Goal: Navigation & Orientation: Find specific page/section

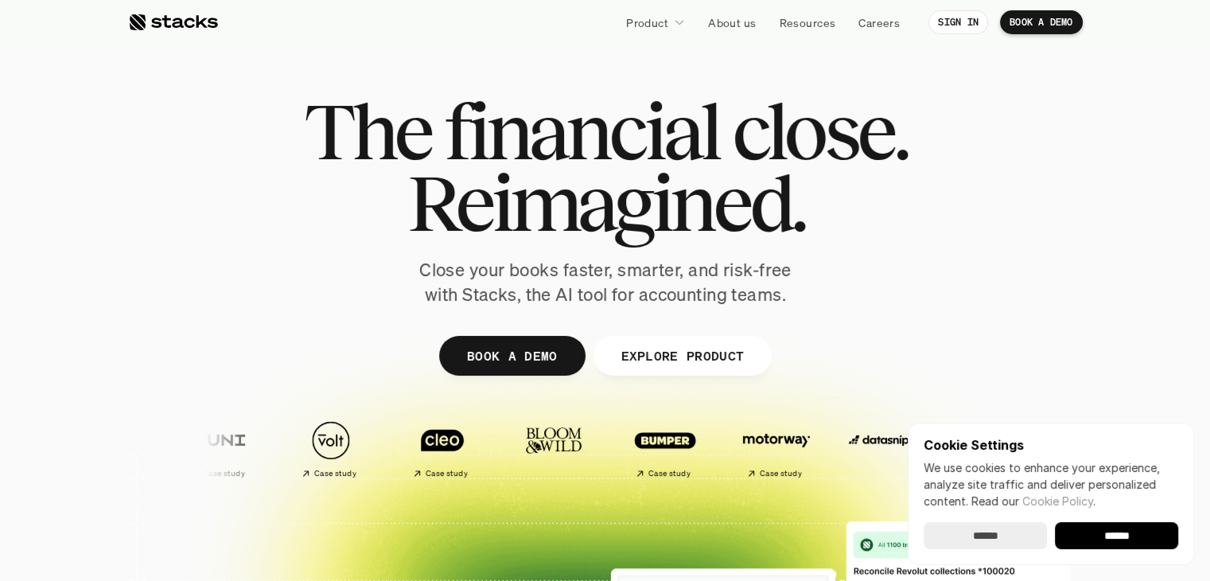
click at [990, 533] on input "******" at bounding box center [984, 535] width 123 height 27
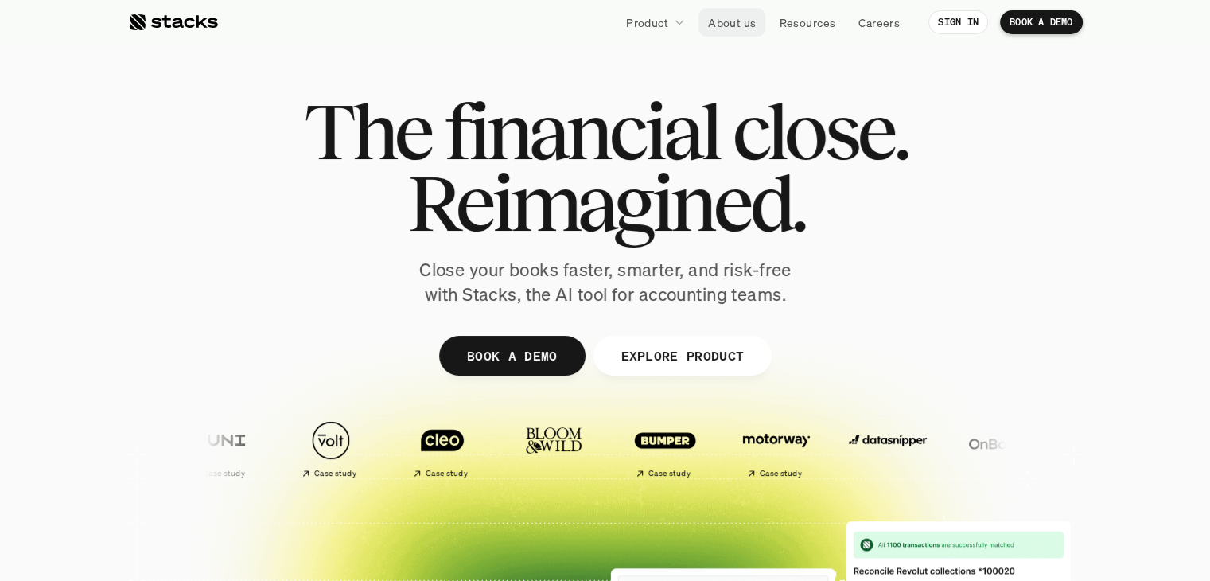
click at [742, 25] on p "About us" at bounding box center [732, 22] width 48 height 17
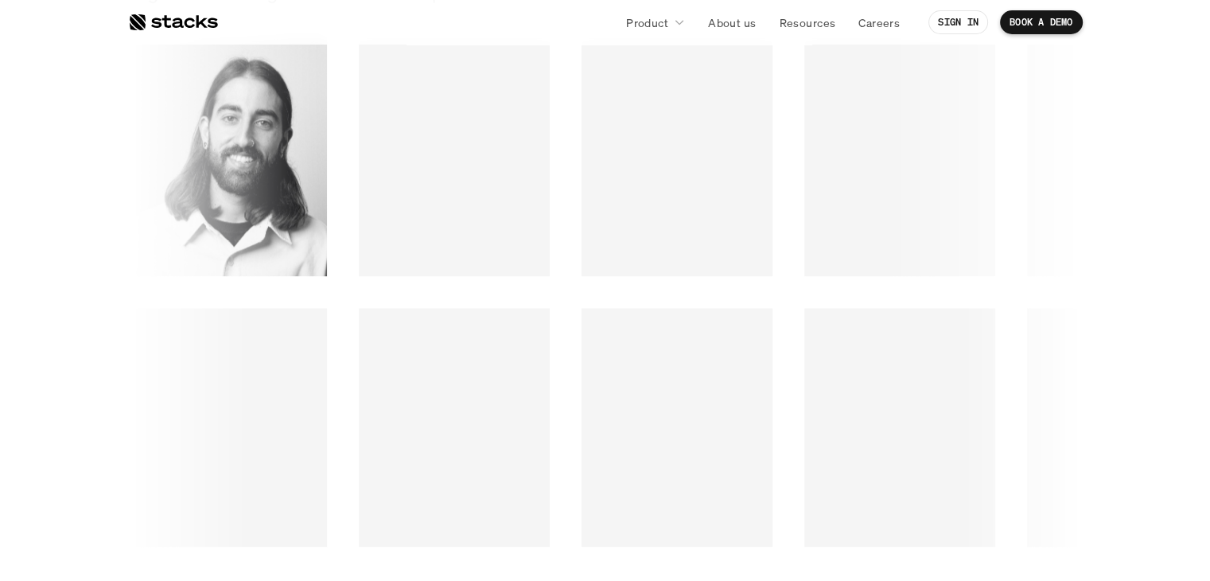
scroll to position [2144, 0]
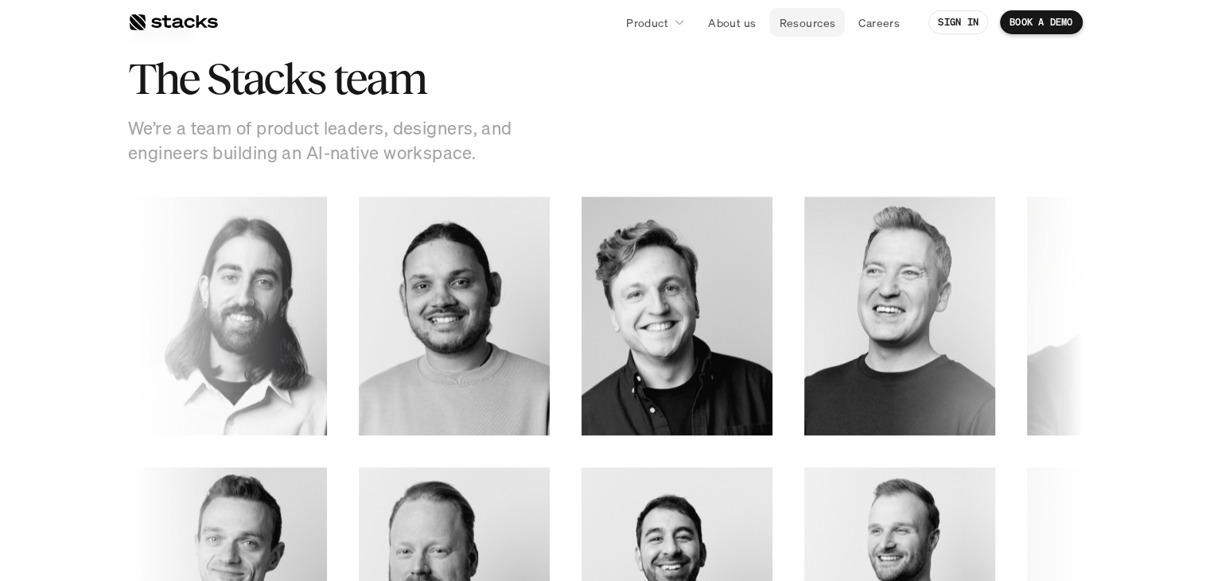
click at [814, 20] on p "Resources" at bounding box center [807, 22] width 56 height 17
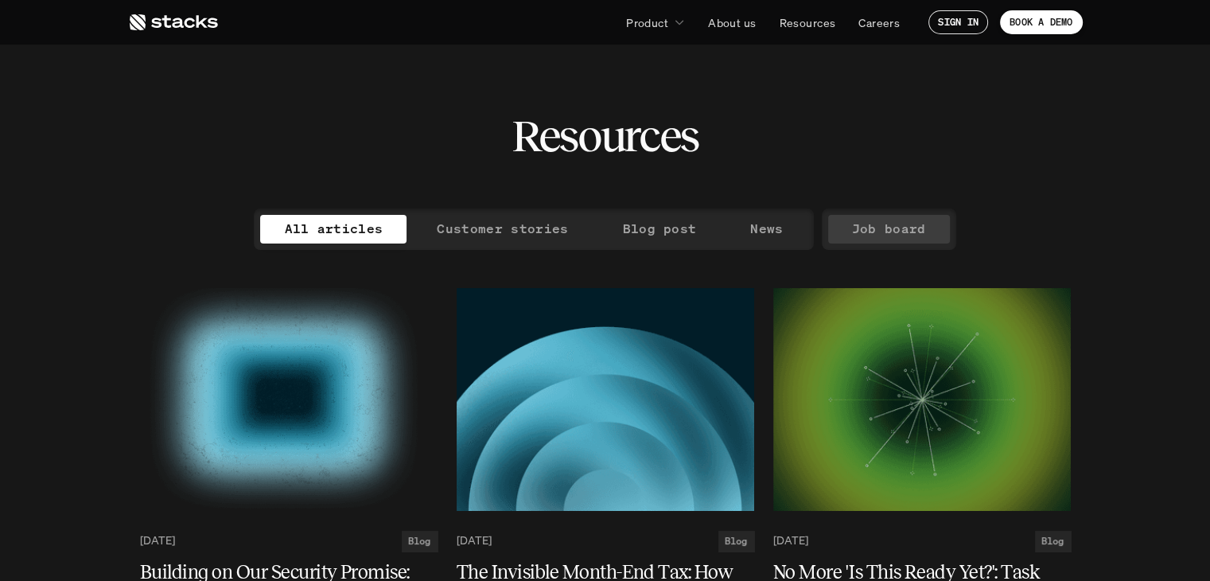
click at [891, 225] on p "Job board" at bounding box center [889, 228] width 74 height 23
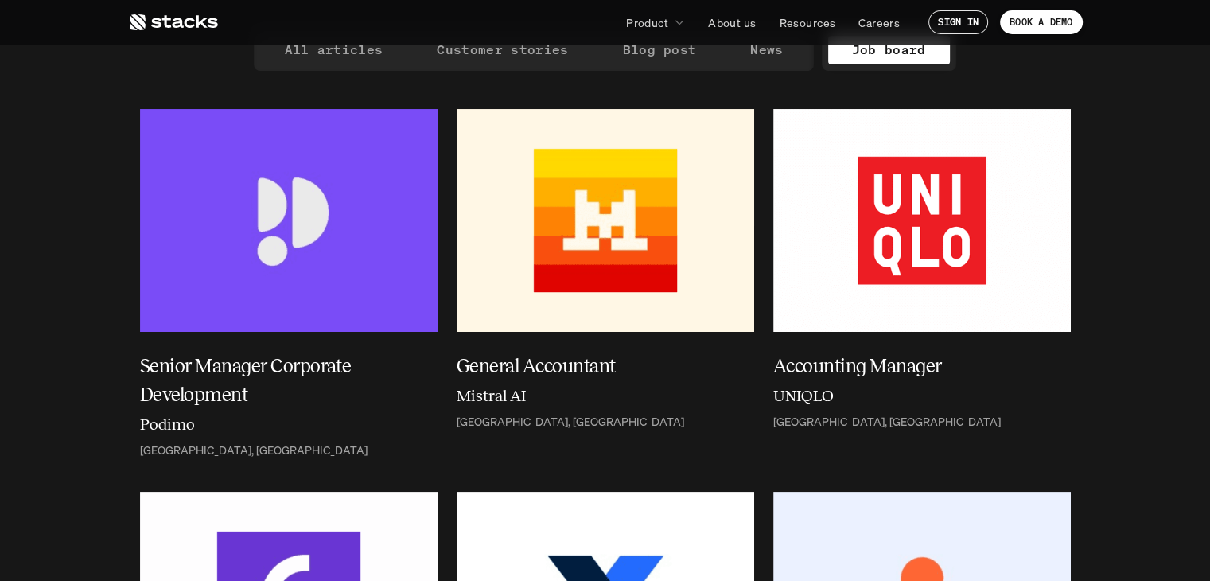
scroll to position [239, 0]
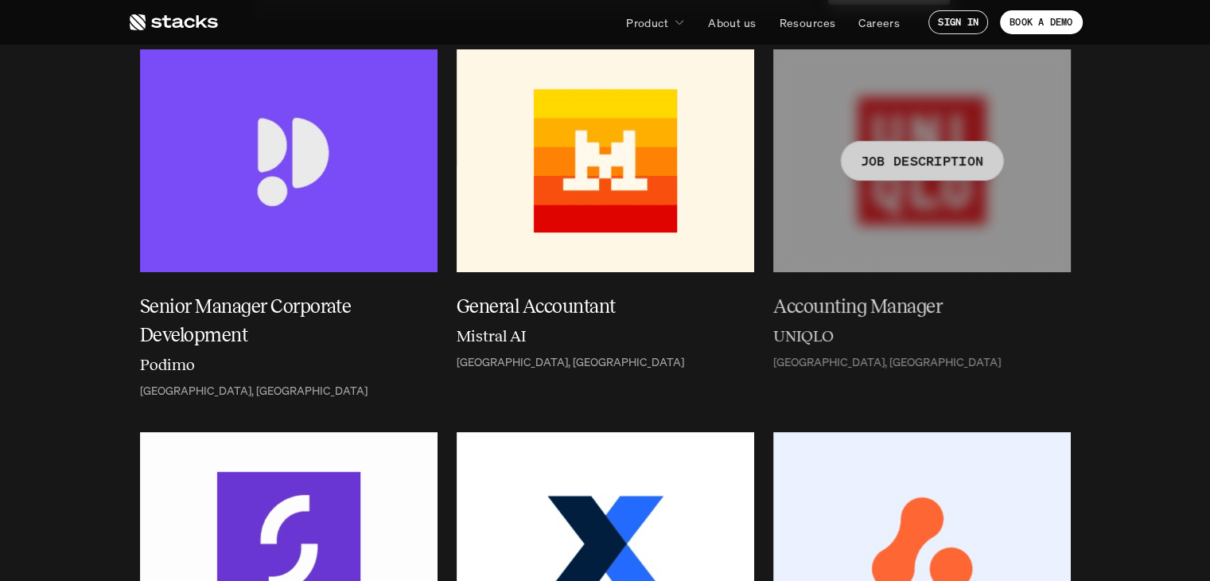
drag, startPoint x: 1034, startPoint y: 177, endPoint x: 970, endPoint y: 188, distance: 64.6
click at [970, 188] on div at bounding box center [921, 160] width 297 height 223
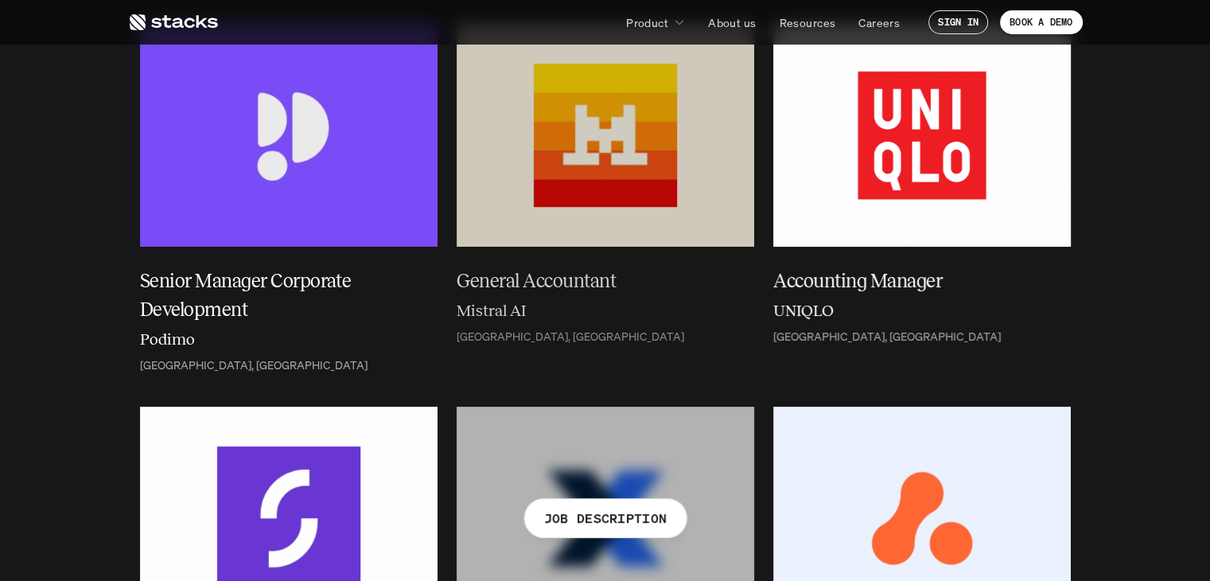
scroll to position [0, 0]
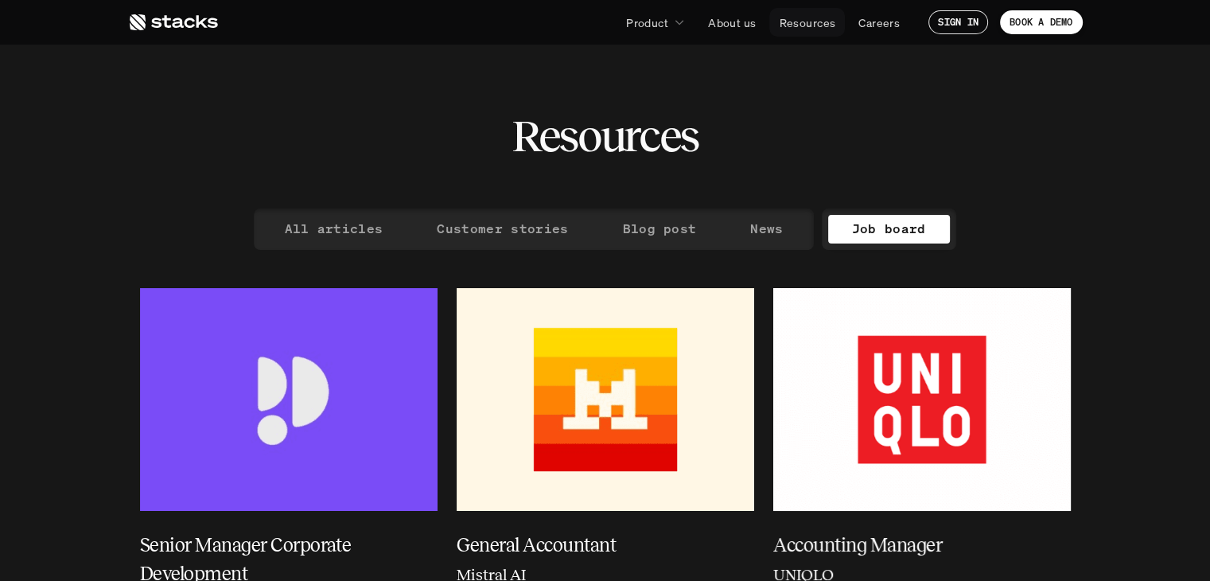
click at [802, 21] on p "Resources" at bounding box center [807, 22] width 56 height 17
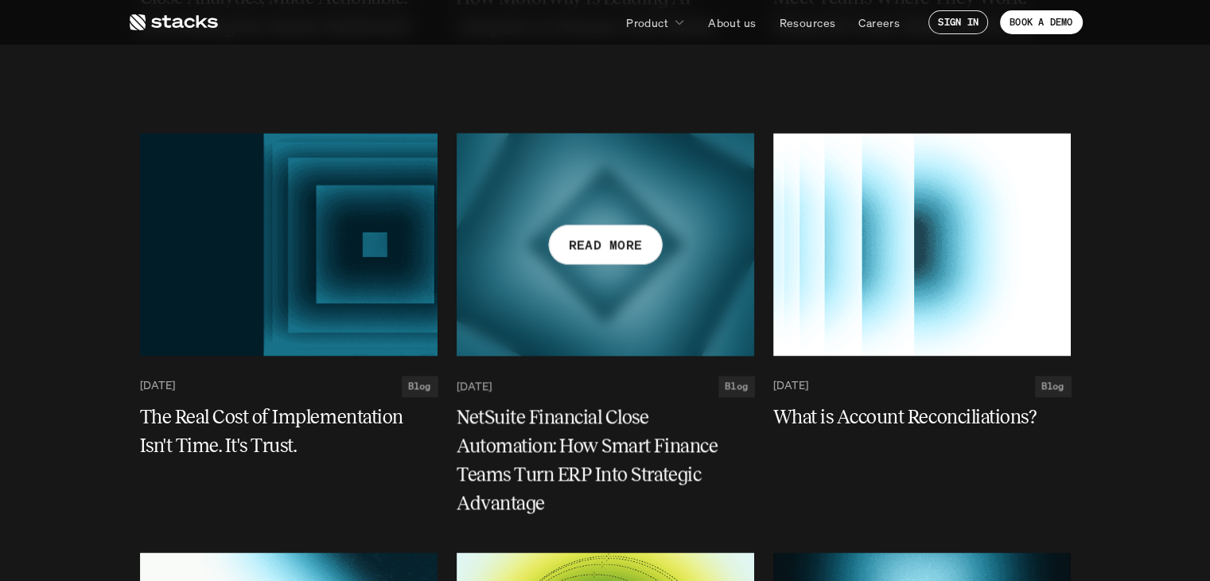
scroll to position [2068, 0]
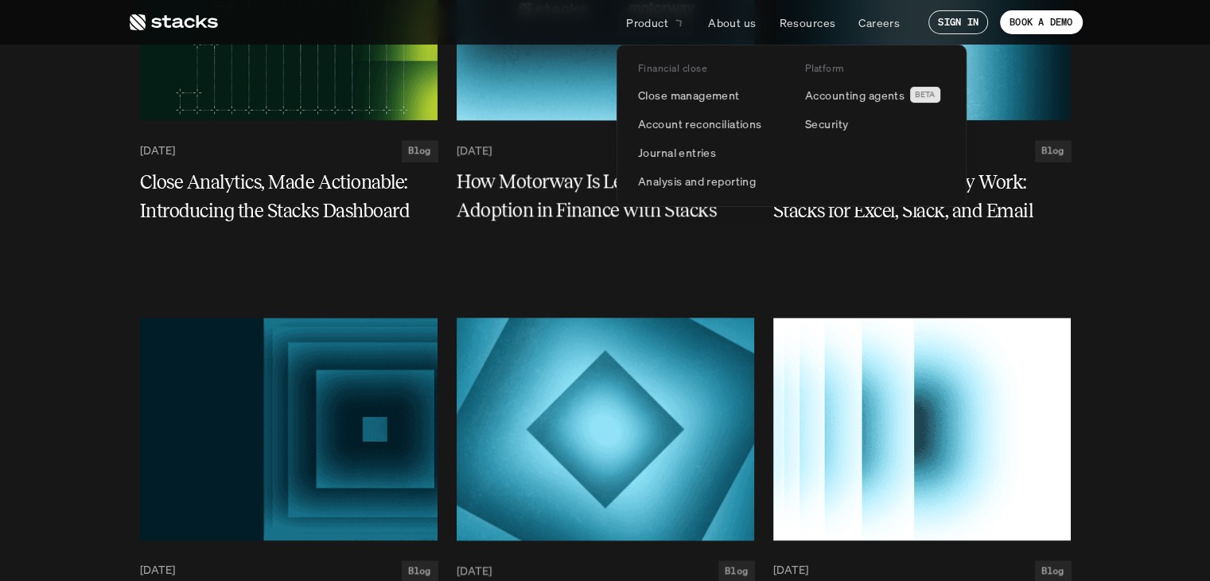
click at [638, 26] on p "Product" at bounding box center [647, 22] width 42 height 17
click at [693, 122] on p "Account reconciliations" at bounding box center [700, 123] width 124 height 17
